Goal: Information Seeking & Learning: Check status

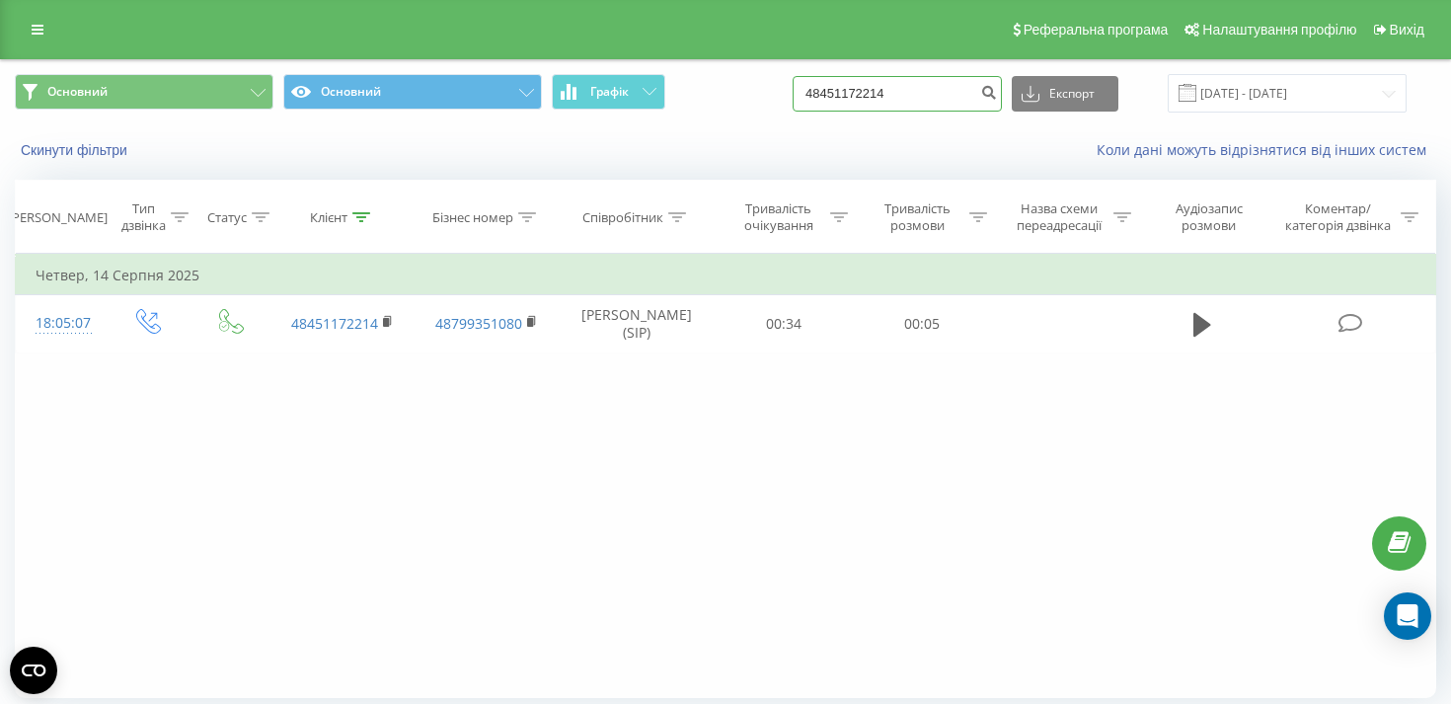
click at [896, 91] on input "48451172214" at bounding box center [897, 94] width 209 height 36
paste input "48451172214"
type input "48451172214"
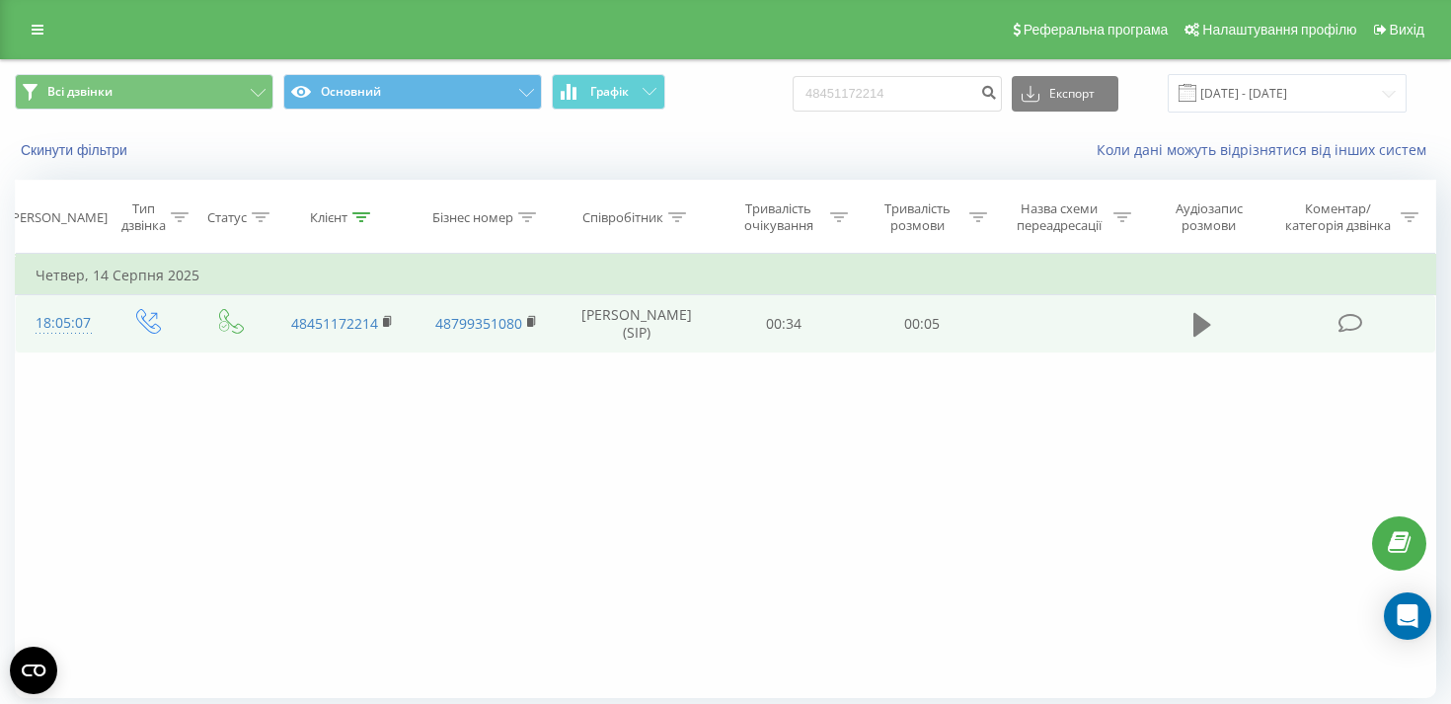
click at [1201, 319] on icon at bounding box center [1202, 325] width 18 height 24
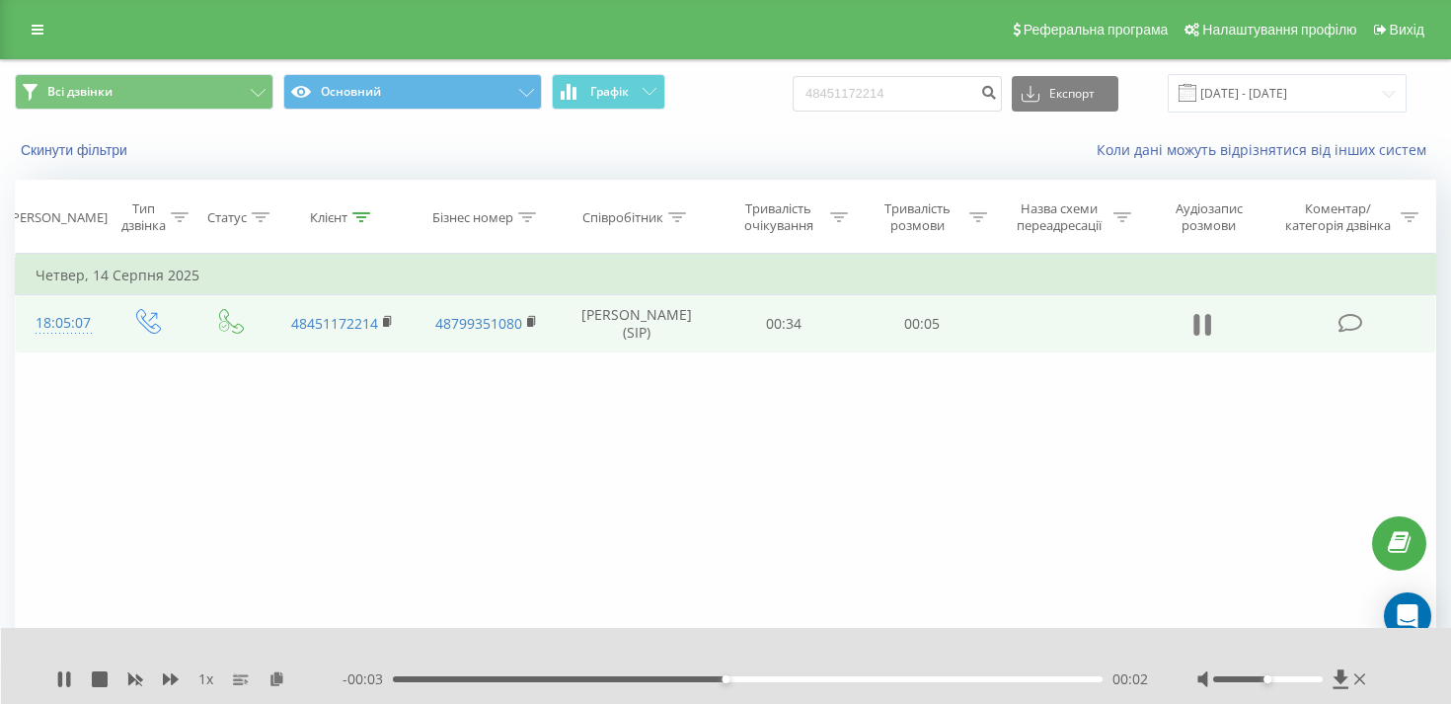
click at [1202, 322] on icon at bounding box center [1202, 325] width 18 height 28
click at [1202, 321] on icon at bounding box center [1202, 325] width 18 height 24
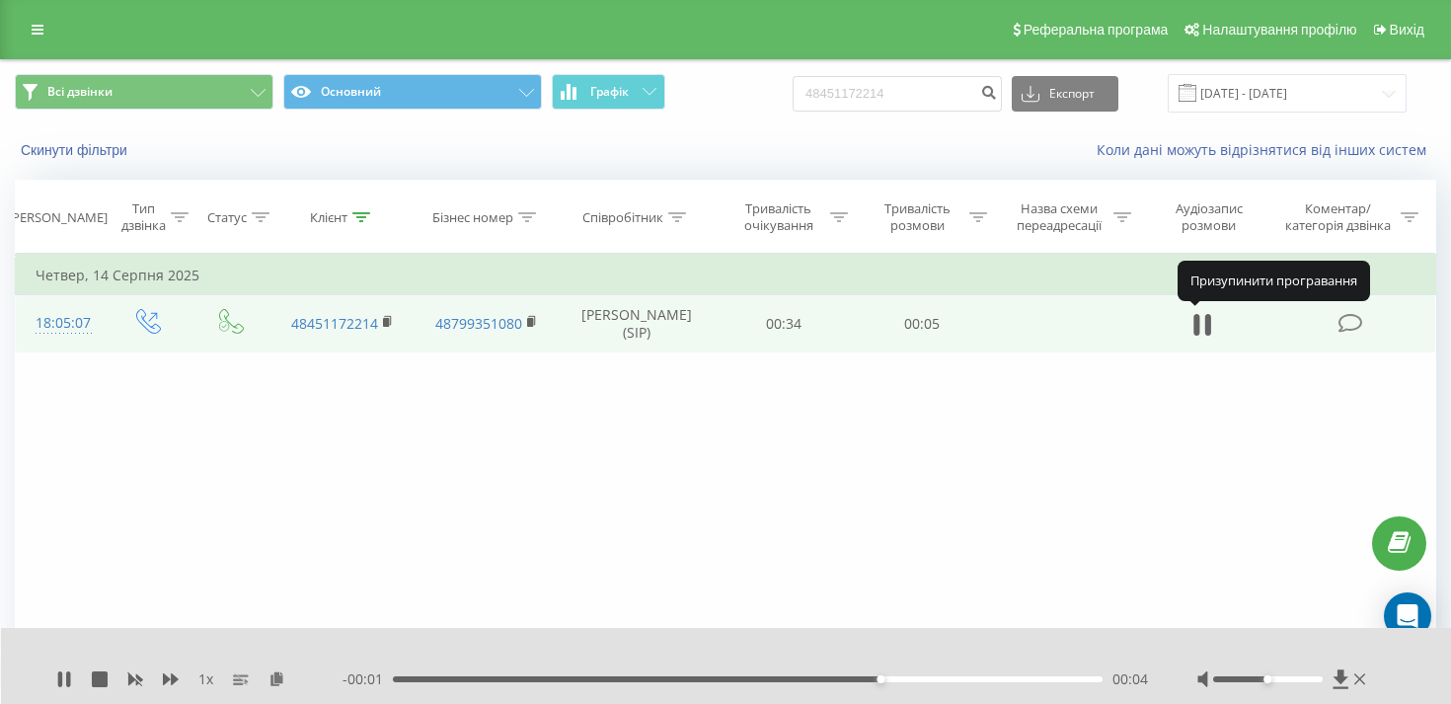
click at [1202, 321] on icon at bounding box center [1202, 325] width 18 height 28
